Goal: Information Seeking & Learning: Learn about a topic

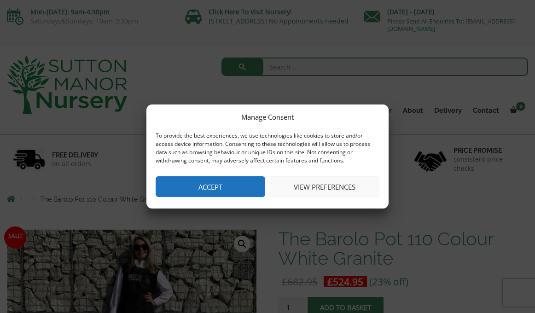
click at [226, 193] on button "Accept" at bounding box center [211, 186] width 110 height 21
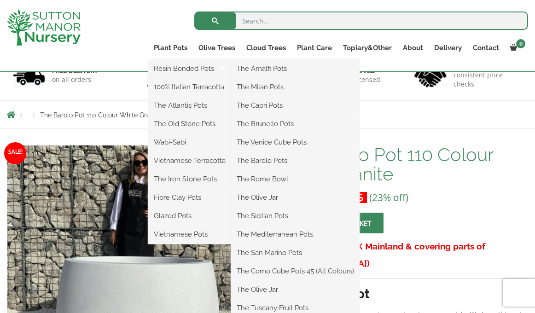
scroll to position [69, 0]
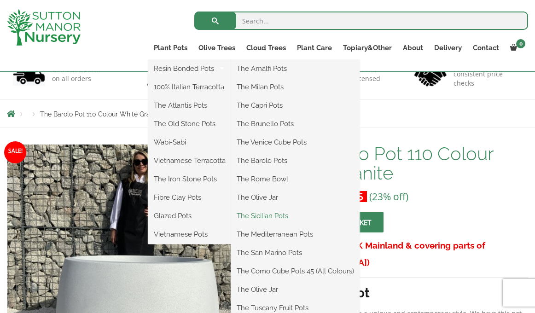
click at [268, 218] on link "The Sicilian Pots" at bounding box center [295, 216] width 129 height 14
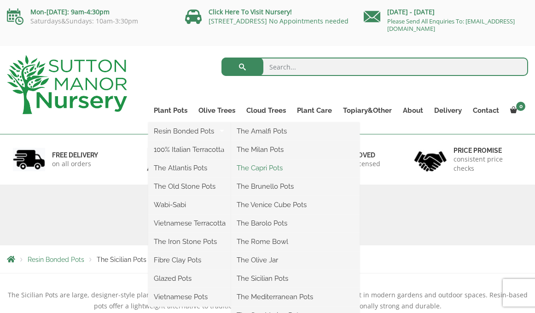
click at [263, 166] on link "The Capri Pots" at bounding box center [295, 168] width 129 height 14
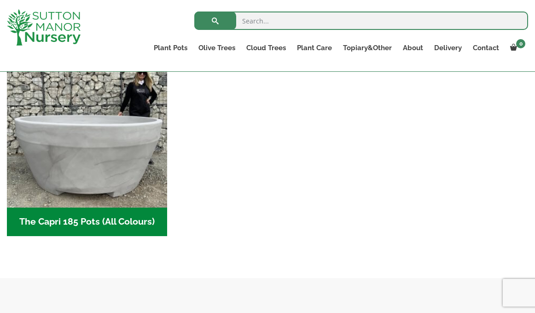
scroll to position [683, 0]
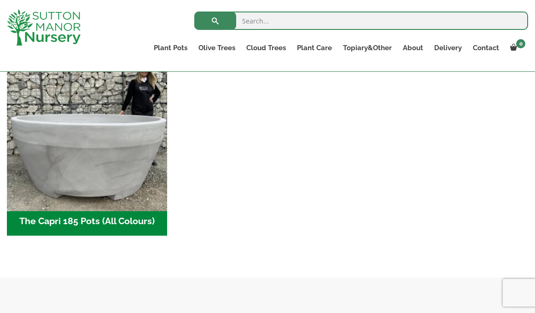
click at [64, 188] on img "Visit product category The Capri 185 Pots (All Colours)" at bounding box center [87, 127] width 168 height 168
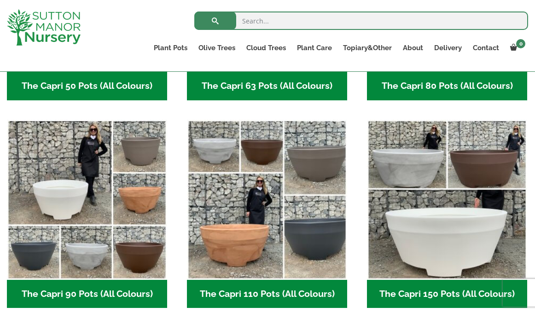
scroll to position [399, 0]
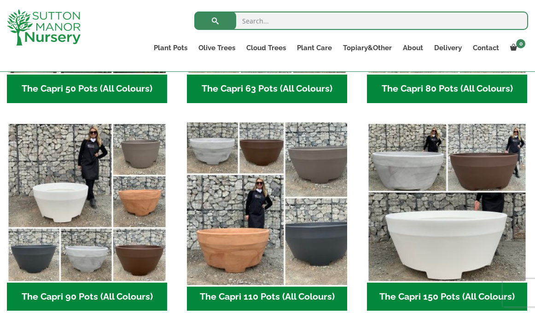
click at [255, 230] on img "Visit product category The Capri 110 Pots (All Colours)" at bounding box center [267, 202] width 168 height 168
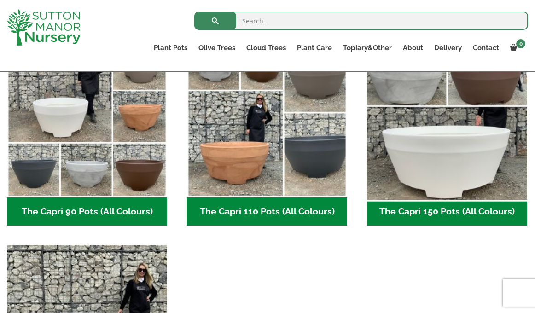
scroll to position [467, 0]
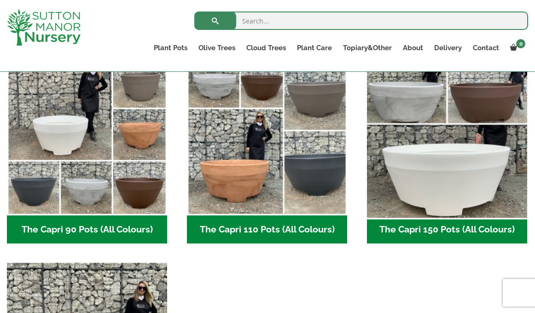
click at [451, 187] on img "Visit product category The Capri 150 Pots (All Colours)" at bounding box center [447, 135] width 168 height 168
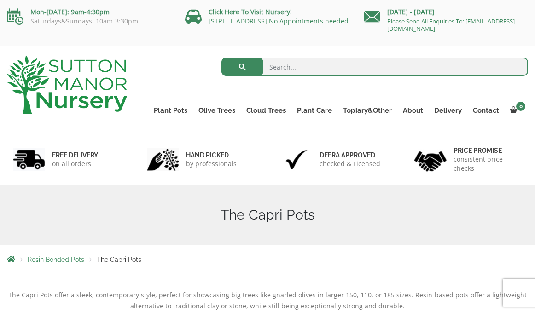
scroll to position [0, 0]
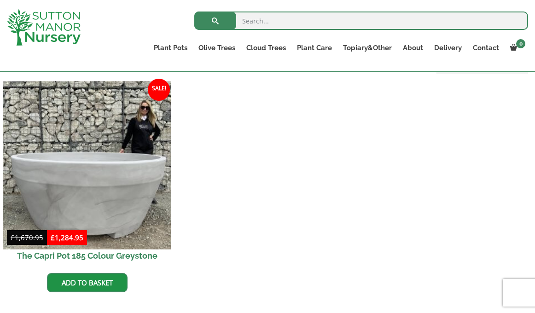
scroll to position [220, 0]
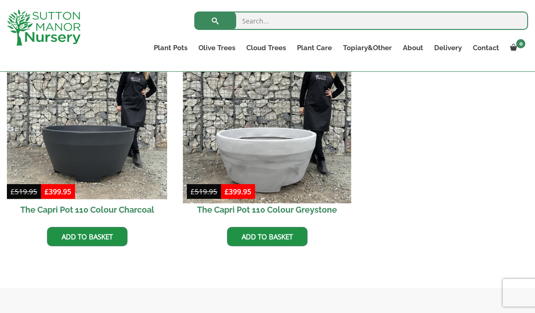
scroll to position [522, 0]
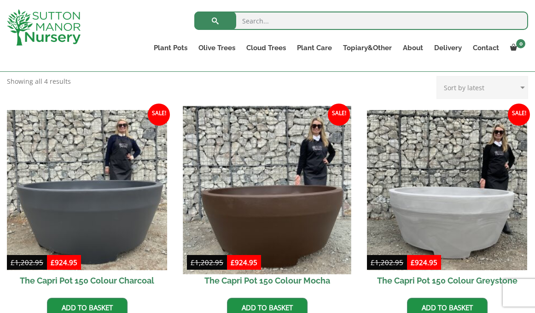
scroll to position [229, 0]
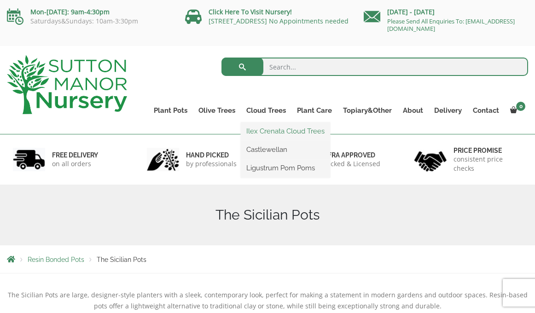
click at [273, 128] on link "Ilex Crenata Cloud Trees" at bounding box center [285, 131] width 89 height 14
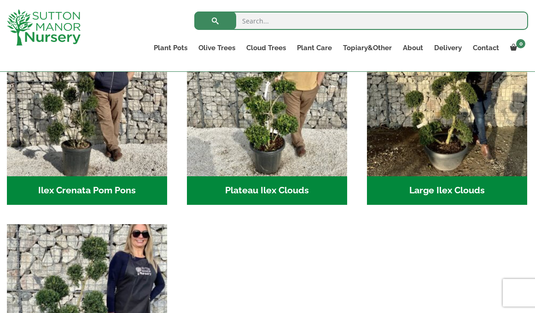
scroll to position [257, 0]
click at [434, 190] on h2 "Large Ilex Clouds (48)" at bounding box center [447, 190] width 160 height 29
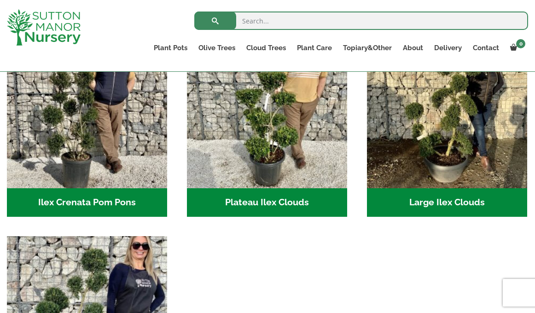
scroll to position [246, 0]
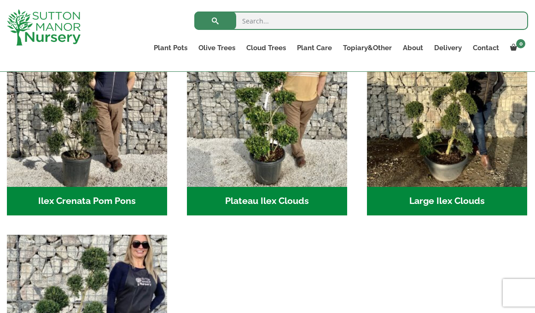
click at [120, 199] on h2 "Ilex Crenata Pom Pons (56)" at bounding box center [87, 201] width 160 height 29
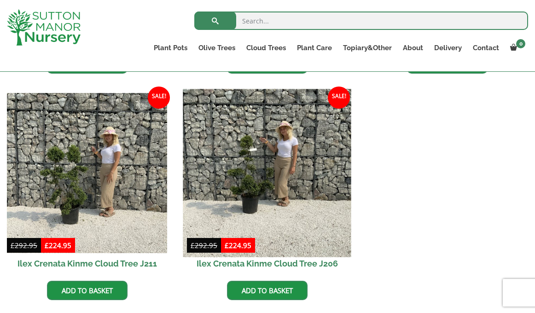
scroll to position [670, 0]
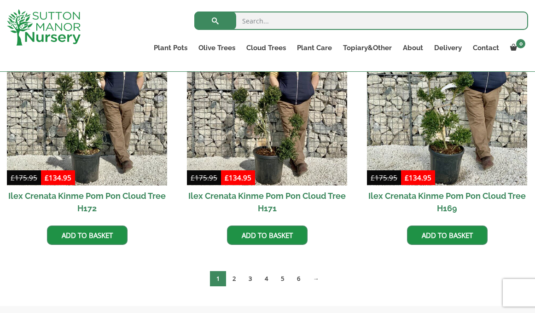
scroll to position [544, 0]
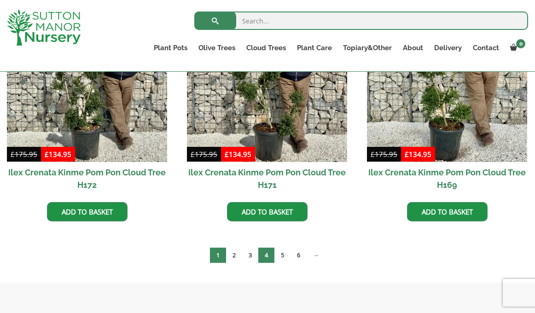
click at [266, 259] on link "4" at bounding box center [266, 255] width 16 height 15
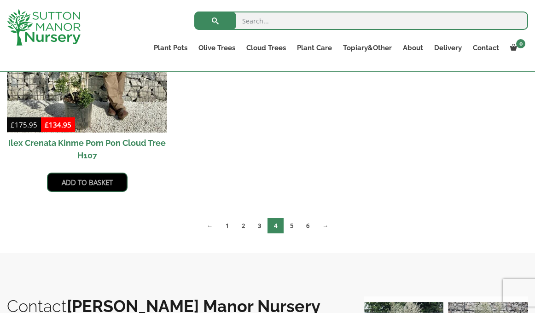
scroll to position [1053, 0]
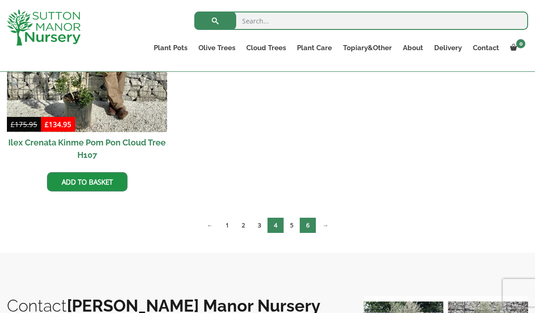
click at [305, 222] on link "6" at bounding box center [308, 225] width 16 height 15
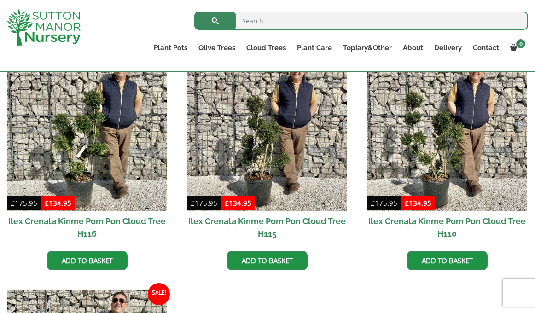
scroll to position [662, 0]
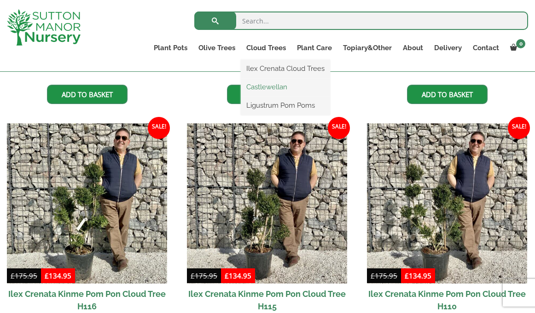
click at [270, 88] on link "Castlewellan" at bounding box center [285, 87] width 89 height 14
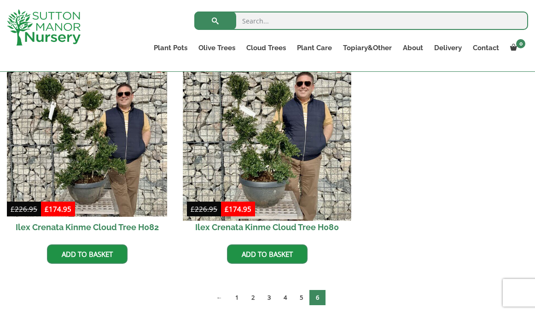
scroll to position [478, 0]
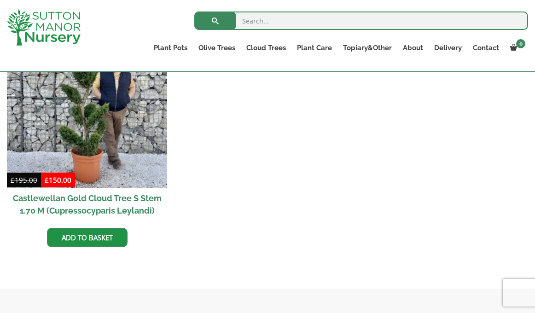
scroll to position [444, 0]
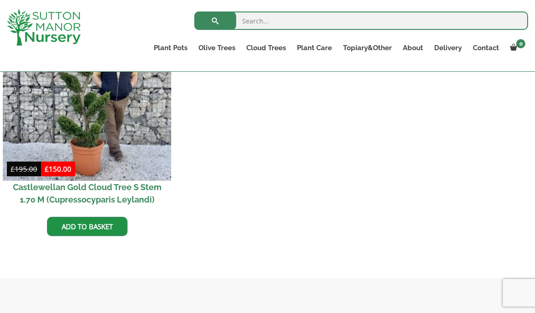
click at [117, 135] on img at bounding box center [87, 97] width 168 height 168
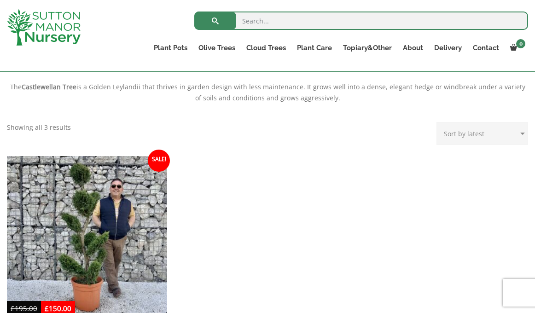
scroll to position [290, 0]
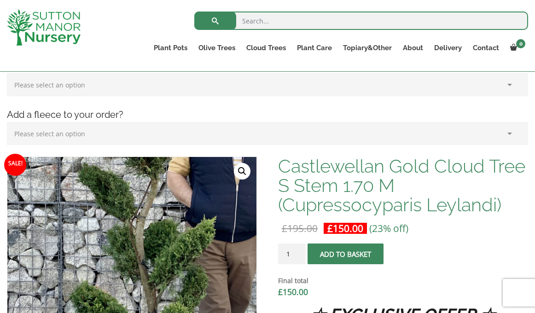
scroll to position [189, 0]
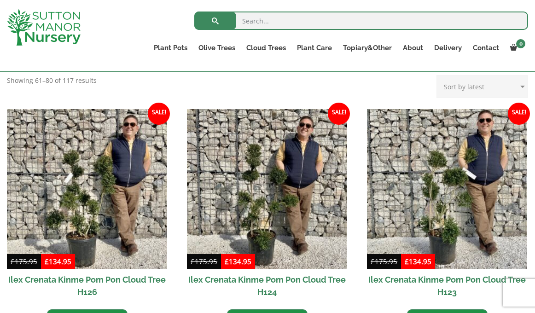
scroll to position [168, 0]
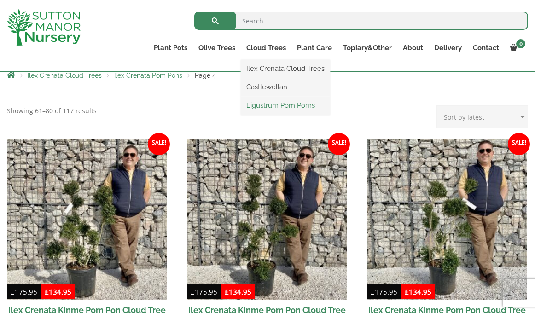
click at [268, 105] on link "Ligustrum Pom Poms" at bounding box center [285, 106] width 89 height 14
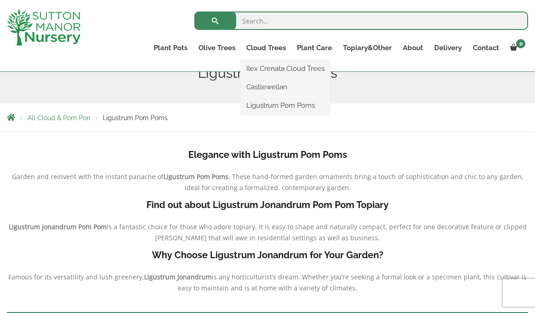
scroll to position [45, 0]
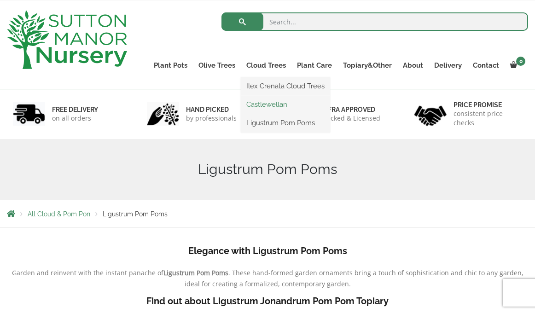
click at [263, 101] on link "Castlewellan" at bounding box center [285, 105] width 89 height 14
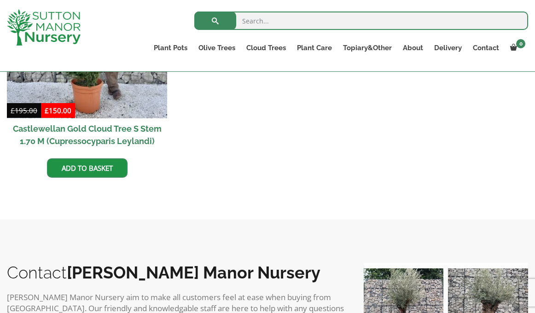
scroll to position [503, 0]
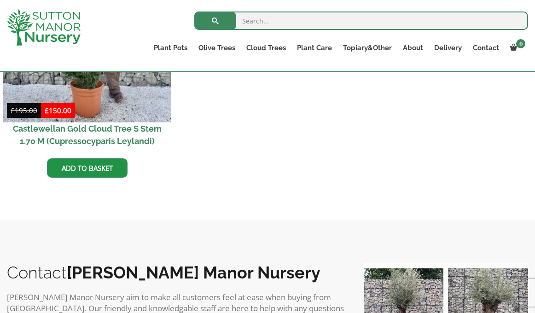
click at [83, 101] on img at bounding box center [87, 38] width 168 height 168
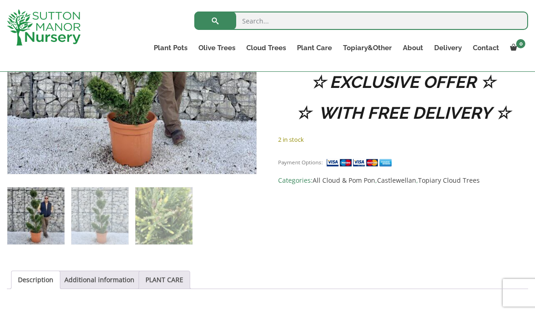
scroll to position [437, 0]
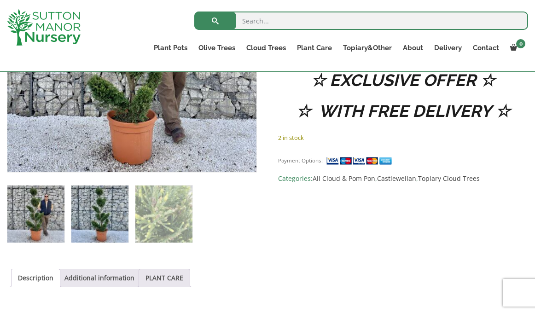
click at [110, 201] on img at bounding box center [99, 214] width 57 height 57
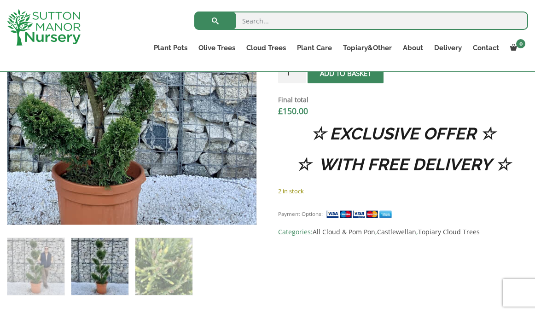
scroll to position [386, 0]
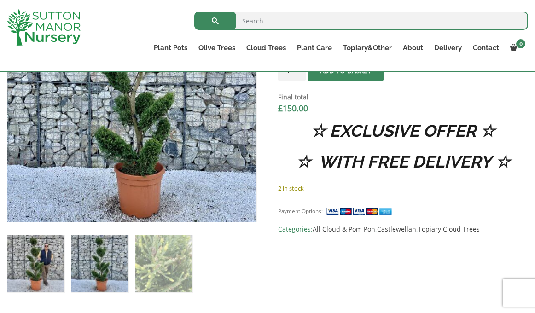
click at [38, 255] on img at bounding box center [35, 263] width 57 height 57
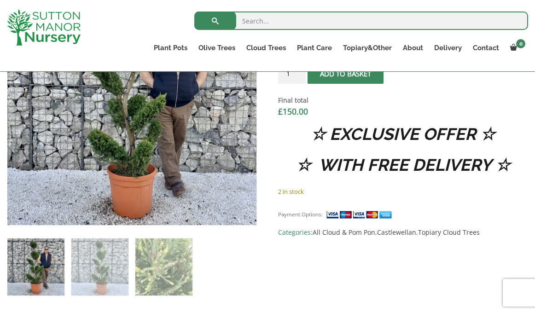
scroll to position [383, 0]
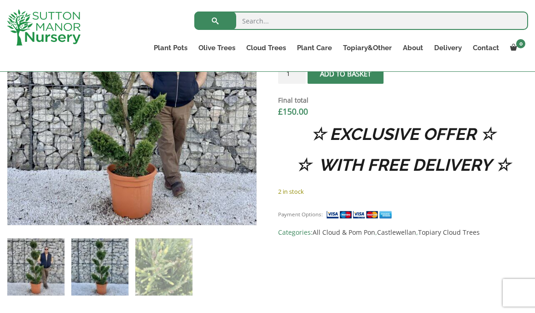
click at [120, 250] on img at bounding box center [99, 267] width 57 height 57
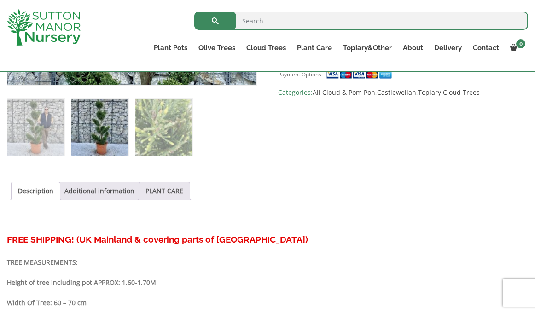
scroll to position [523, 0]
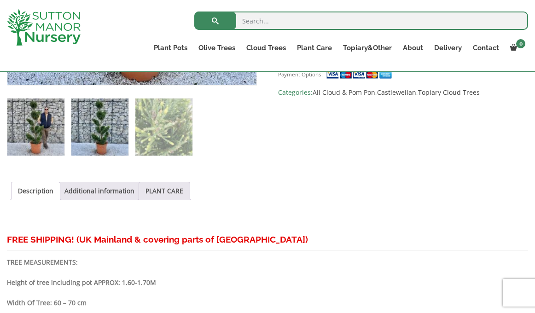
click at [22, 127] on img at bounding box center [35, 127] width 57 height 57
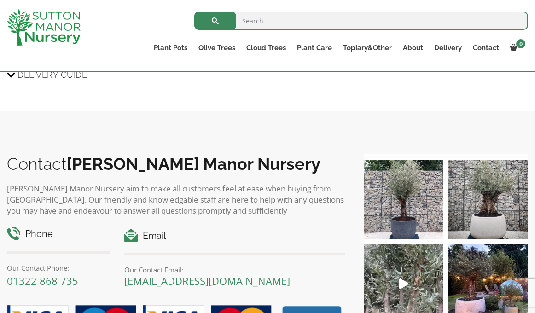
scroll to position [924, 0]
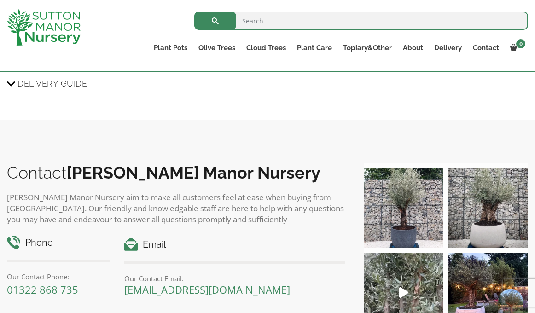
click at [23, 76] on span "Delivery Guide" at bounding box center [53, 83] width 70 height 17
click at [0, 0] on input "Delivery Guide" at bounding box center [0, 0] width 0 height 0
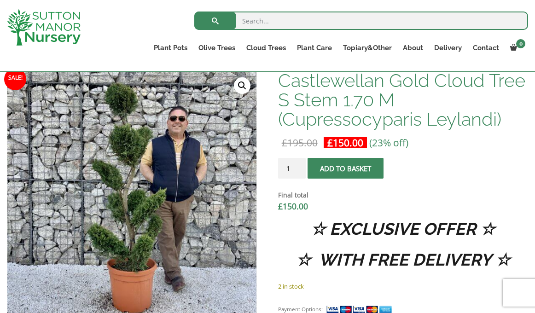
scroll to position [285, 0]
